Goal: Task Accomplishment & Management: Manage account settings

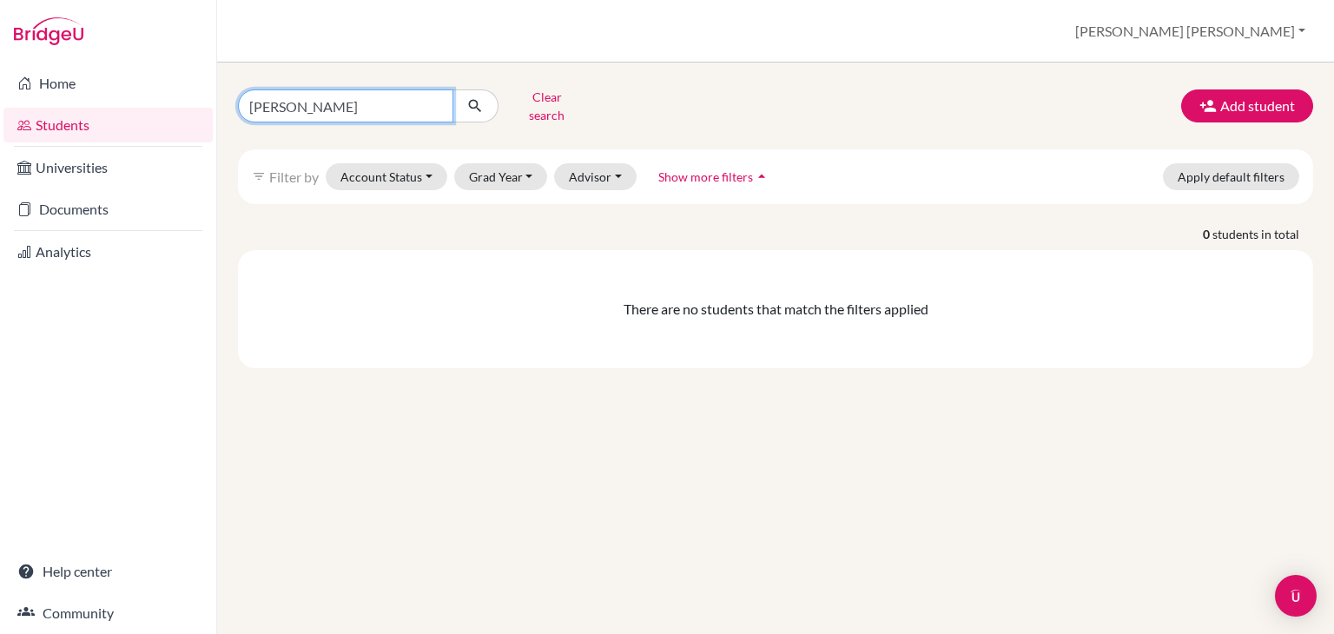
click at [438, 102] on input "noelsaint" at bounding box center [345, 105] width 215 height 33
type input "o"
type input "anto"
click button "submit" at bounding box center [475, 105] width 46 height 33
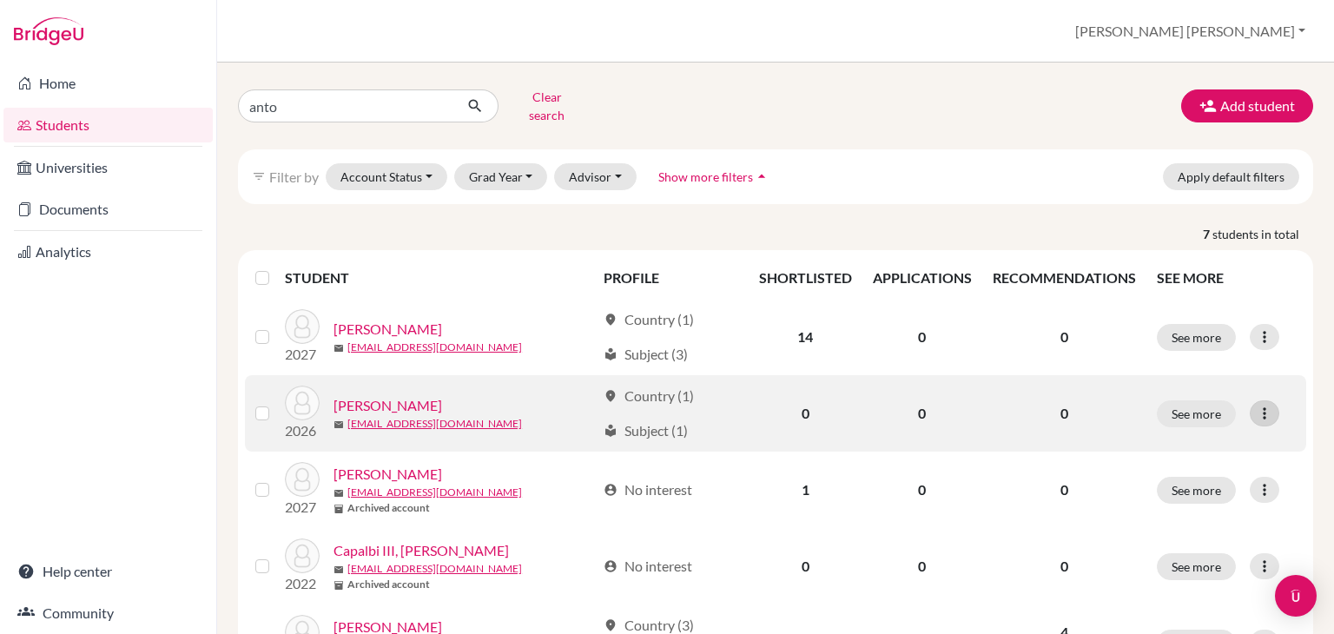
click at [1259, 407] on icon at bounding box center [1264, 413] width 17 height 17
click at [1181, 499] on button "Reset Password" at bounding box center [1177, 505] width 137 height 28
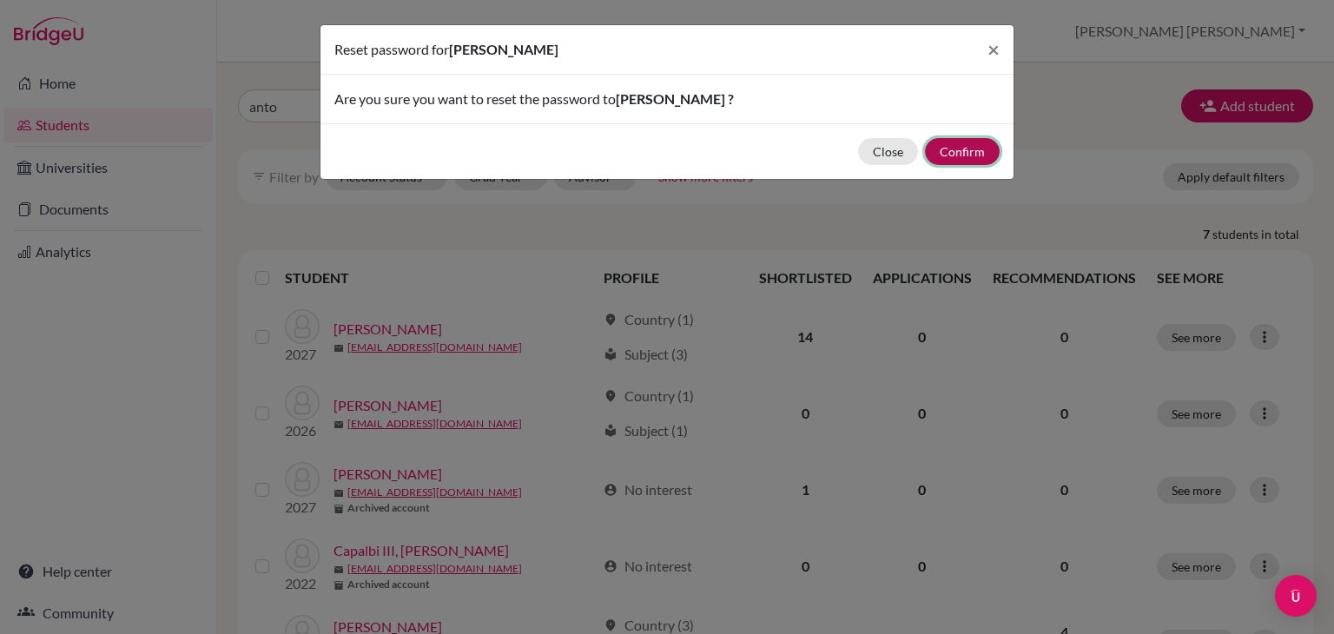
click at [980, 140] on button "Confirm" at bounding box center [962, 151] width 75 height 27
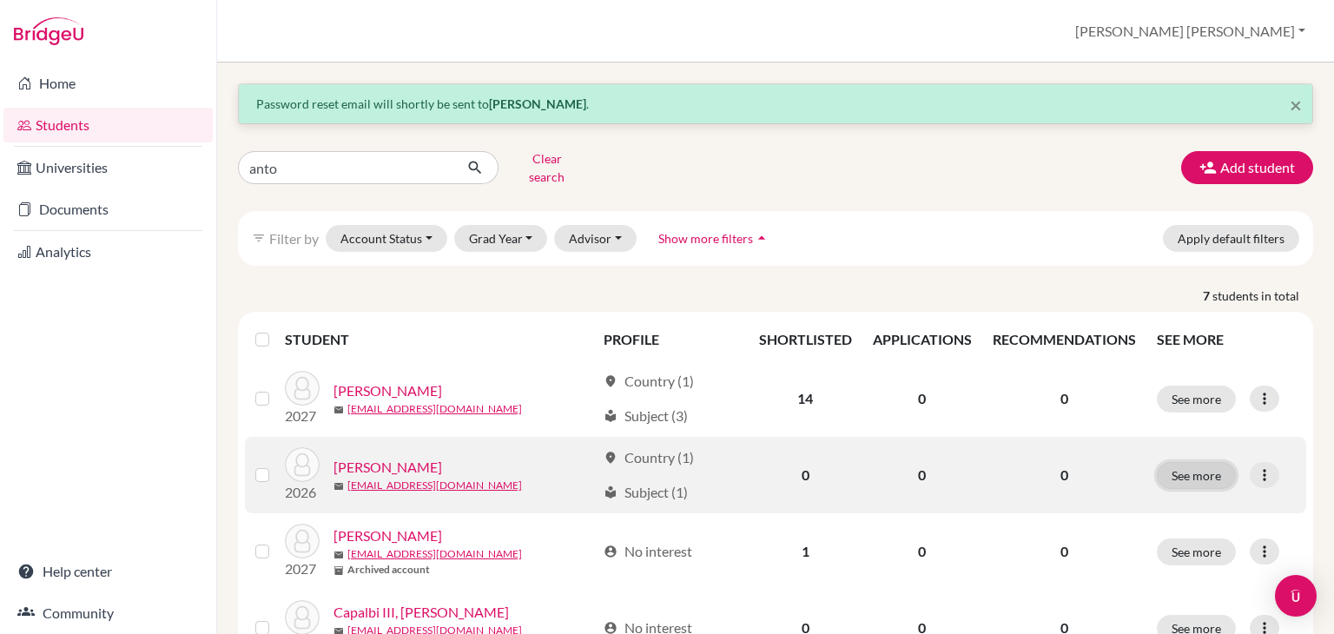
click at [1200, 471] on button "See more" at bounding box center [1196, 475] width 79 height 27
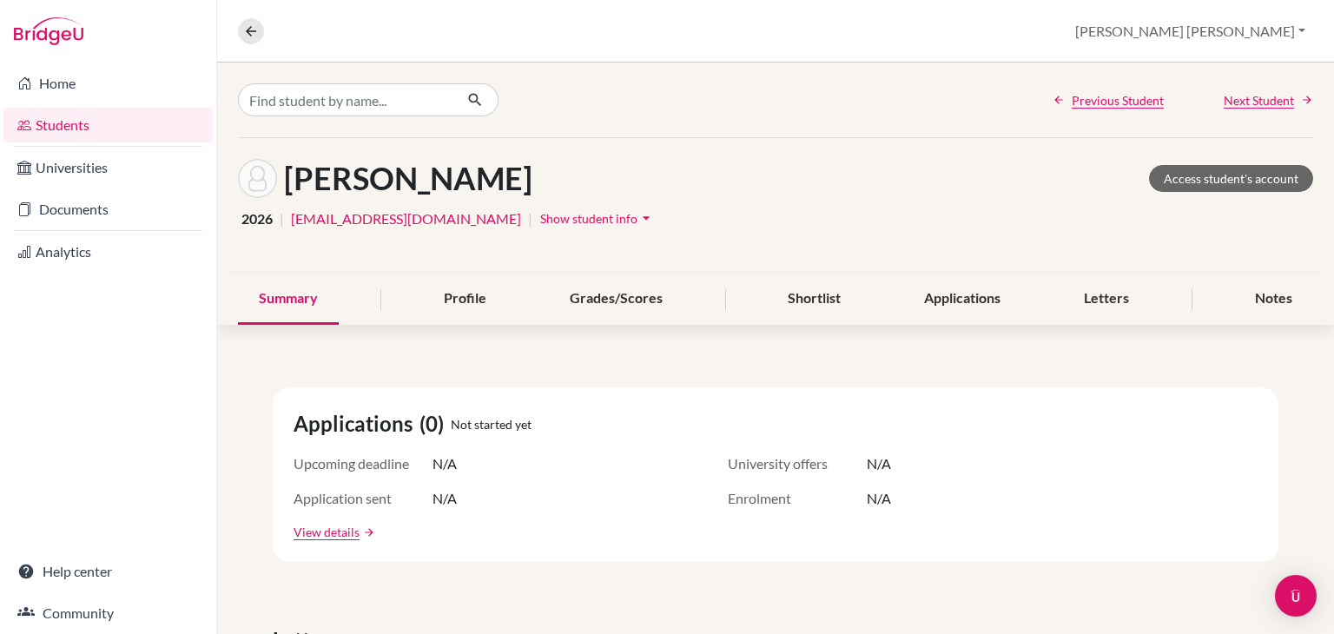
click at [545, 220] on span "Show student info" at bounding box center [588, 218] width 97 height 15
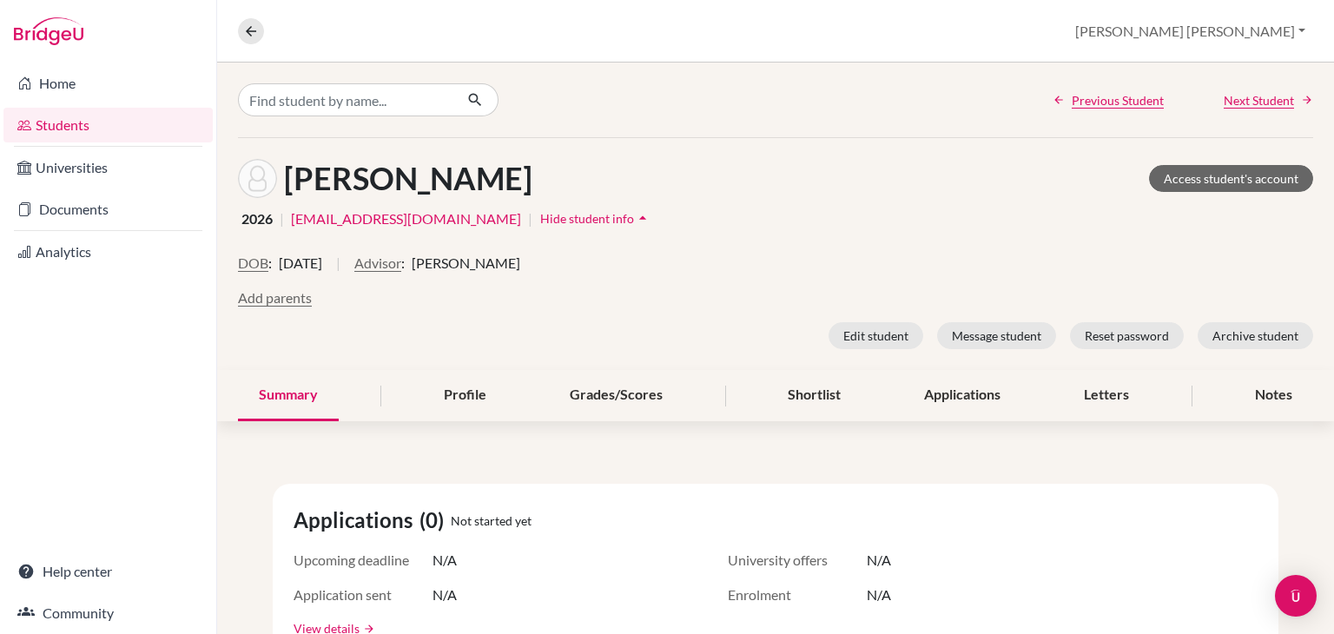
click at [81, 127] on link "Students" at bounding box center [107, 125] width 209 height 35
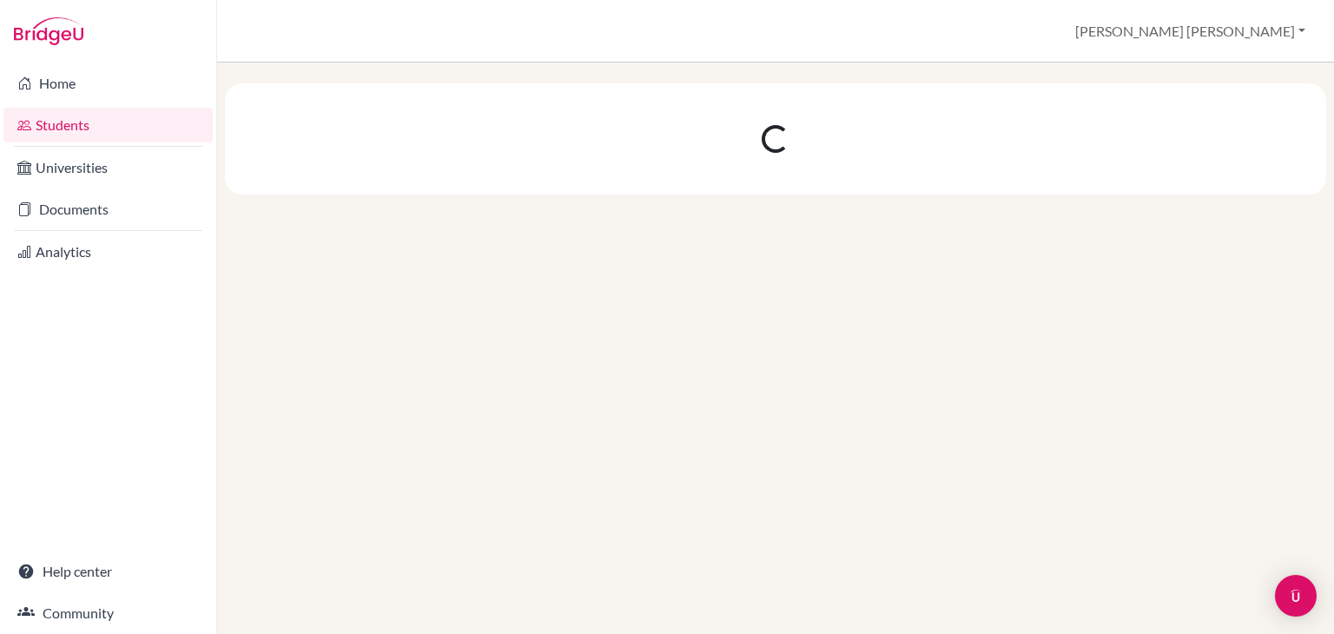
click at [63, 89] on link "Home" at bounding box center [107, 83] width 209 height 35
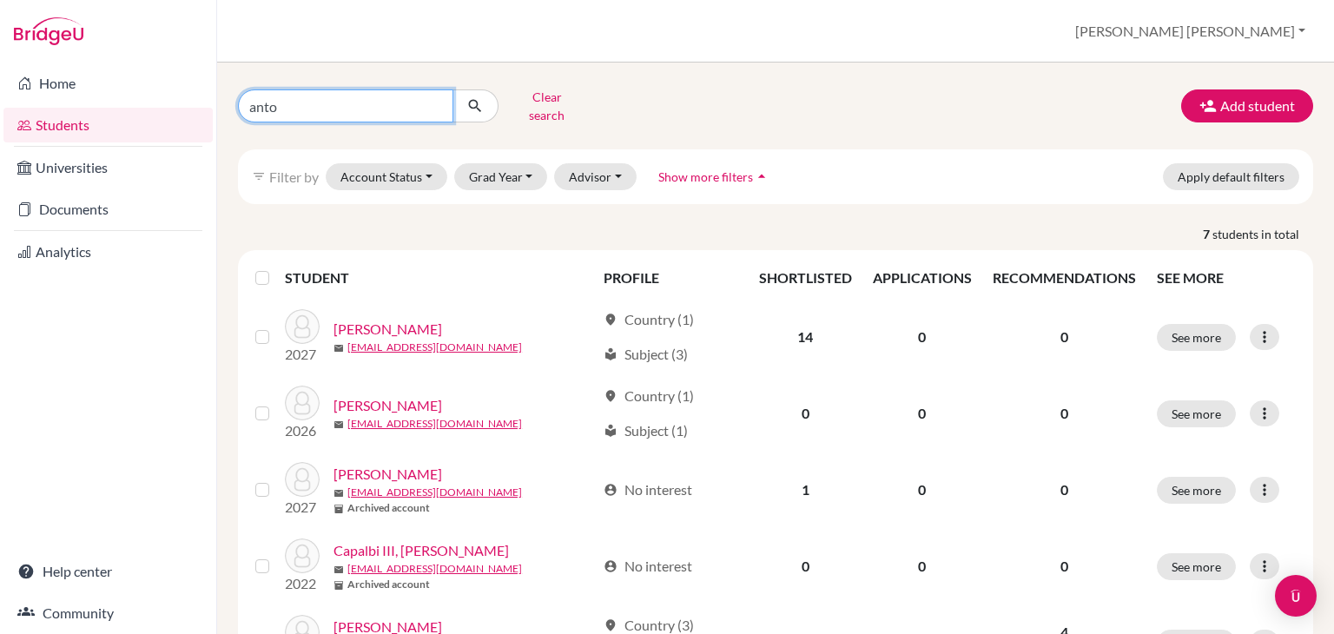
click at [442, 102] on input "anto" at bounding box center [345, 105] width 215 height 33
type input "ap"
click button "submit" at bounding box center [475, 105] width 46 height 33
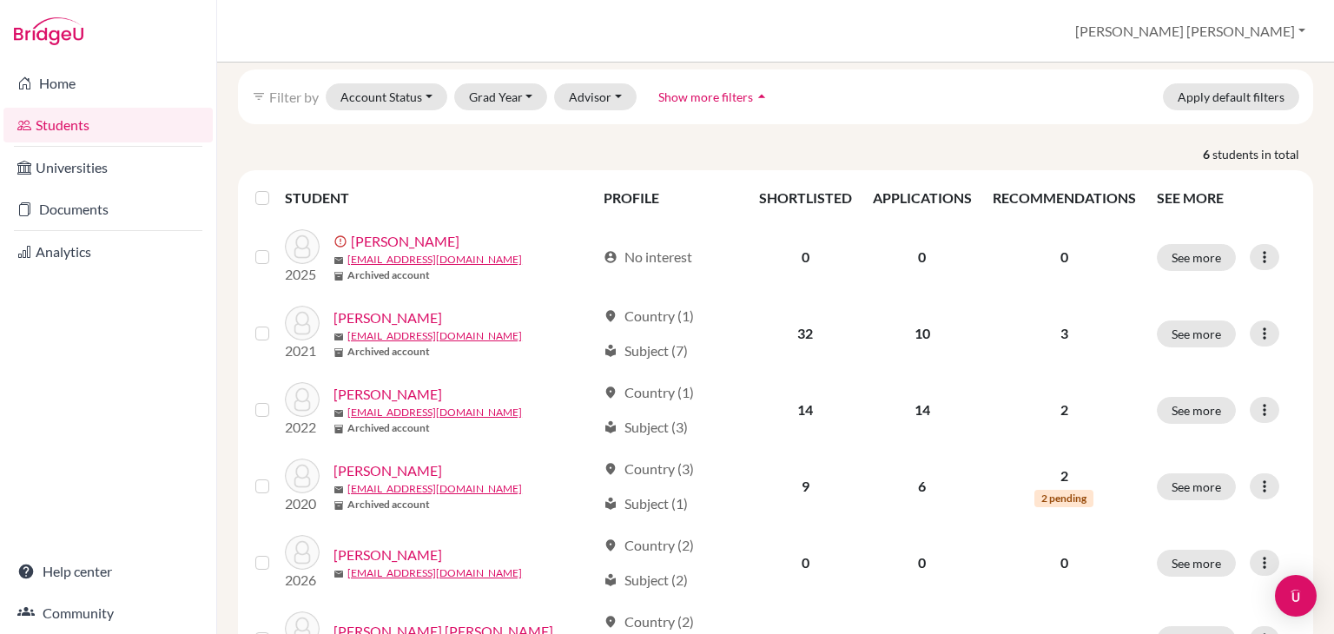
scroll to position [90, 0]
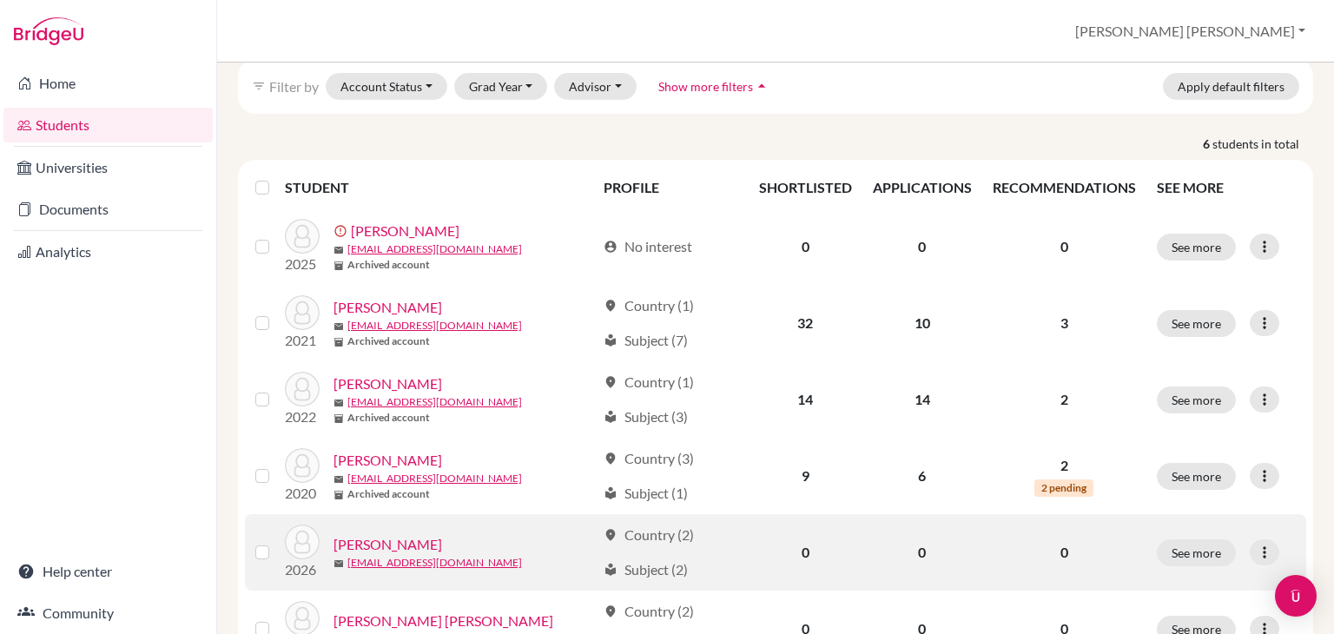
click at [396, 534] on link "Apollon, Luca" at bounding box center [387, 544] width 109 height 21
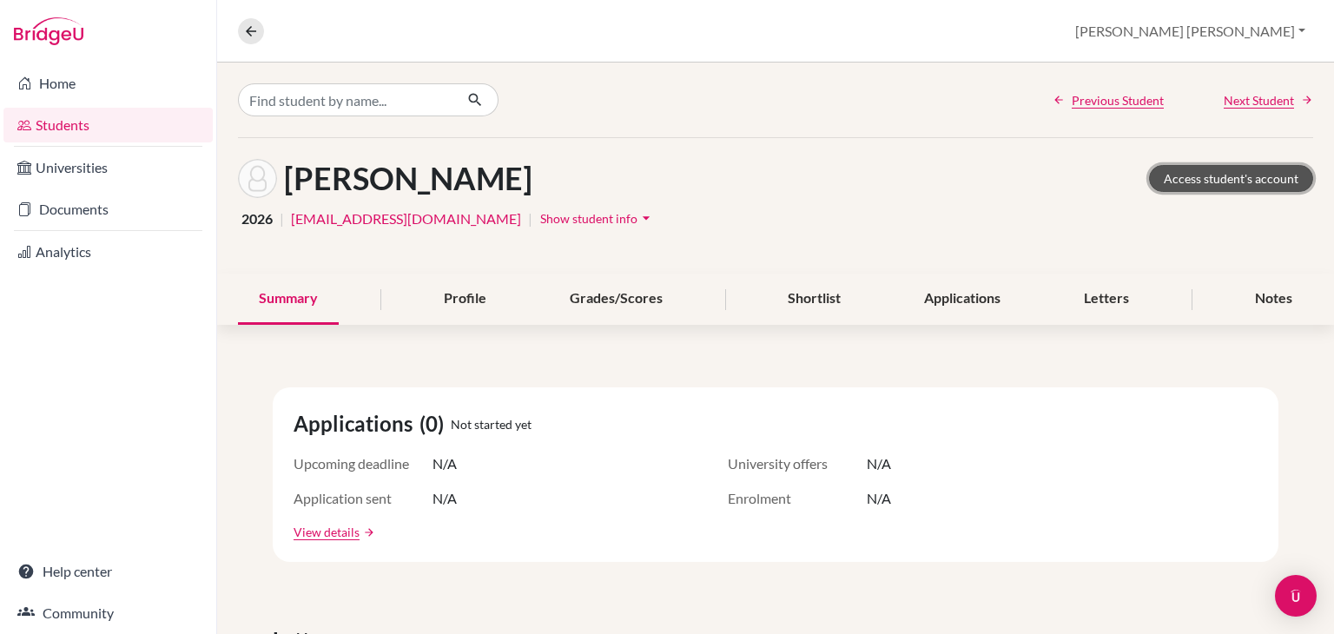
click at [1210, 181] on link "Access student's account" at bounding box center [1231, 178] width 164 height 27
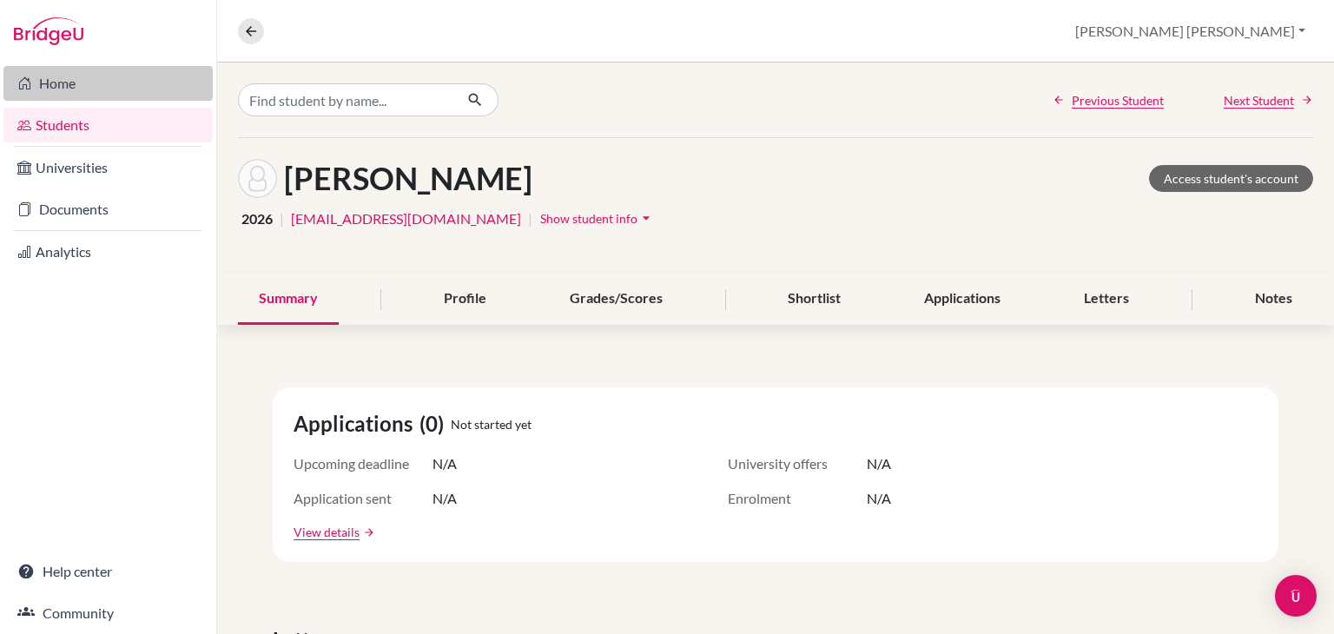
click at [55, 87] on link "Home" at bounding box center [107, 83] width 209 height 35
